Goal: Transaction & Acquisition: Purchase product/service

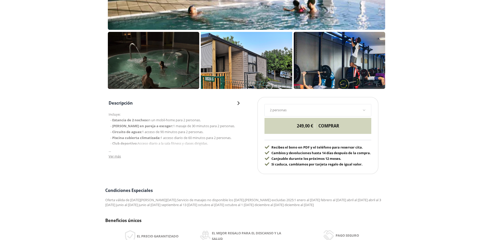
scroll to position [189, 0]
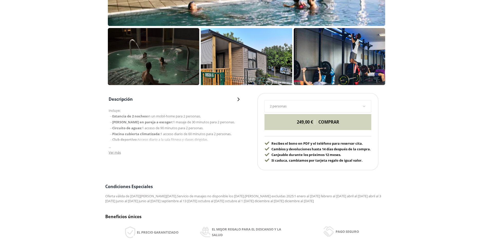
click at [218, 100] on button "Descripción" at bounding box center [175, 99] width 133 height 6
click at [235, 100] on button "Descripción" at bounding box center [175, 99] width 133 height 6
click at [174, 137] on ul "Estancia de 2 noches en un mobil-home para 2 personas. [PERSON_NAME] en pareja …" at bounding box center [175, 128] width 133 height 29
click at [116, 151] on span "Ver más" at bounding box center [115, 152] width 12 height 5
click at [129, 124] on strong "[PERSON_NAME] en pareja a escoger:" at bounding box center [142, 122] width 61 height 5
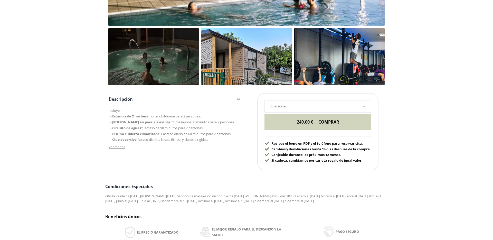
drag, startPoint x: 119, startPoint y: 146, endPoint x: 122, endPoint y: 145, distance: 2.7
click at [119, 146] on span "Ver menos" at bounding box center [117, 146] width 16 height 5
drag, startPoint x: 306, startPoint y: 124, endPoint x: 295, endPoint y: 123, distance: 11.3
click at [295, 123] on div "2 personas 2 personas 4 personas 6 personas 8 personas 10 personas 12 personas …" at bounding box center [317, 131] width 121 height 77
copy div "249,00 €"
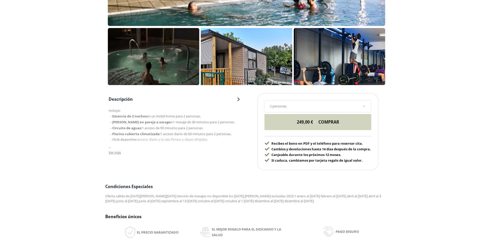
click at [80, 117] on main "43f8fb5e-6f82-5dcf-94fb-2288be35716e Spalopia / spa balneario / [GEOGRAPHIC_DAT…" at bounding box center [246, 207] width 493 height 656
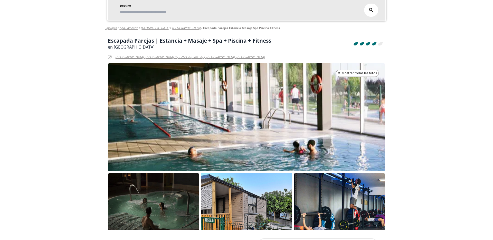
scroll to position [40, 0]
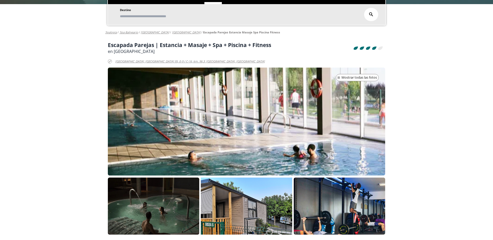
drag, startPoint x: 79, startPoint y: 71, endPoint x: 88, endPoint y: 69, distance: 9.0
drag, startPoint x: 158, startPoint y: 45, endPoint x: 275, endPoint y: 46, distance: 116.8
click at [275, 46] on div "4 5 1 Escapada Parejas | Estancia + Masaje + Spa + Piscina + Fitness en [GEOGRA…" at bounding box center [247, 48] width 278 height 13
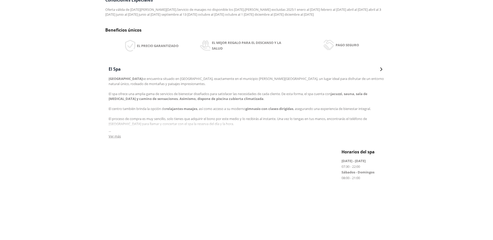
scroll to position [374, 0]
